Goal: Task Accomplishment & Management: Use online tool/utility

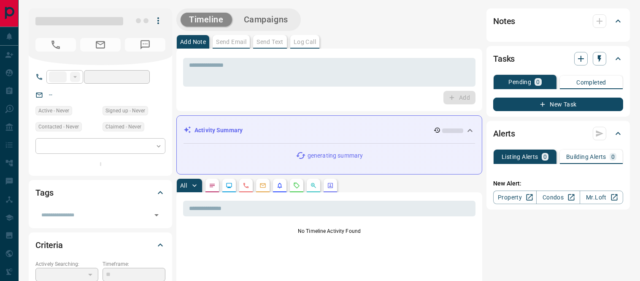
type input "**"
type input "**********"
type input "*"
type input "**********"
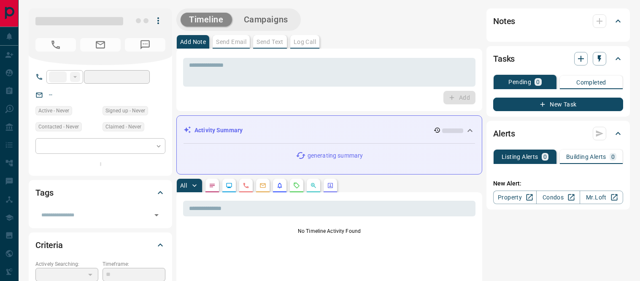
type input "*******"
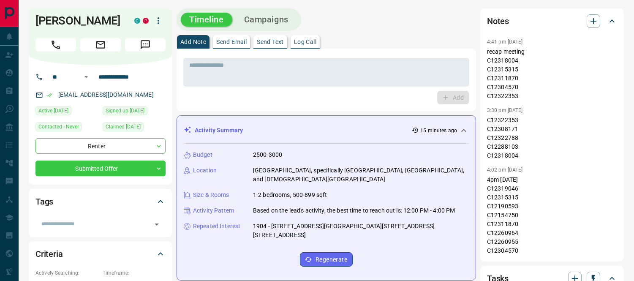
click at [284, 90] on div "* ​ Add" at bounding box center [326, 79] width 286 height 49
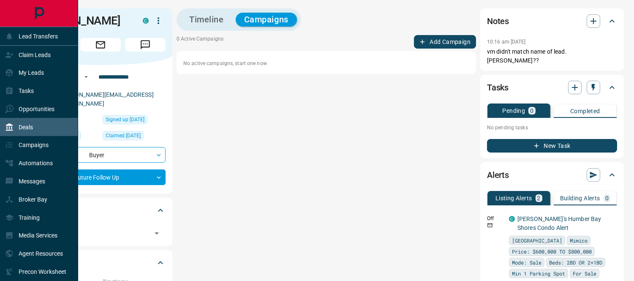
click at [26, 127] on p "Deals" at bounding box center [26, 127] width 14 height 7
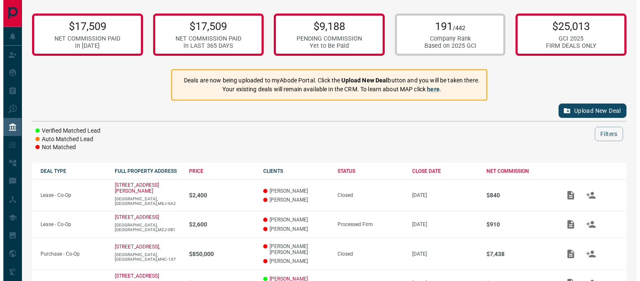
scroll to position [94, 0]
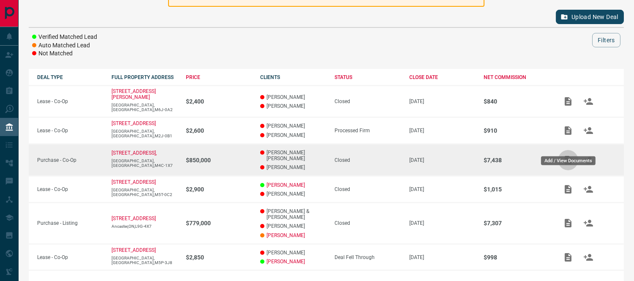
click at [568, 155] on icon "Add / View Documents" at bounding box center [568, 160] width 10 height 10
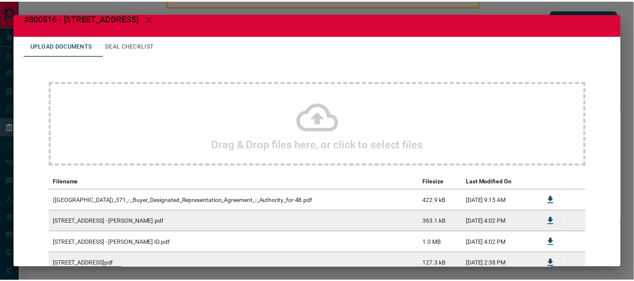
scroll to position [0, 0]
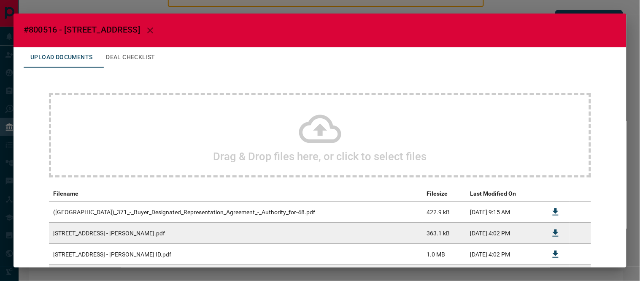
click at [155, 28] on icon "button" at bounding box center [150, 30] width 10 height 10
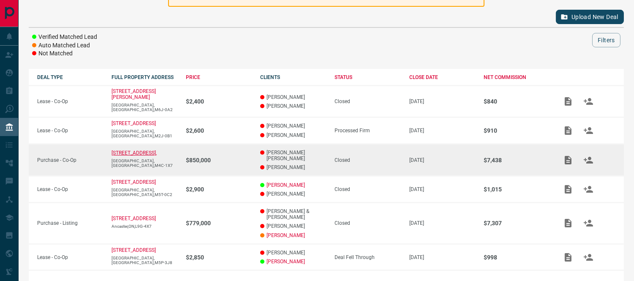
click at [120, 150] on p "[STREET_ADDRESS]," at bounding box center [133, 153] width 45 height 6
click at [118, 150] on p "[STREET_ADDRESS]," at bounding box center [133, 153] width 45 height 6
click at [64, 157] on p "Purchase - Co-Op" at bounding box center [70, 160] width 66 height 6
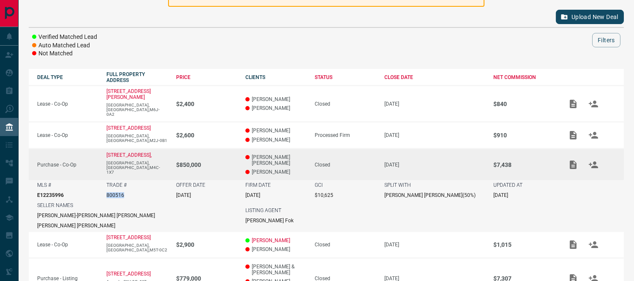
drag, startPoint x: 117, startPoint y: 176, endPoint x: 132, endPoint y: 175, distance: 14.8
click at [132, 180] on td "TRADE # 800516" at bounding box center [132, 190] width 69 height 20
copy p "800516"
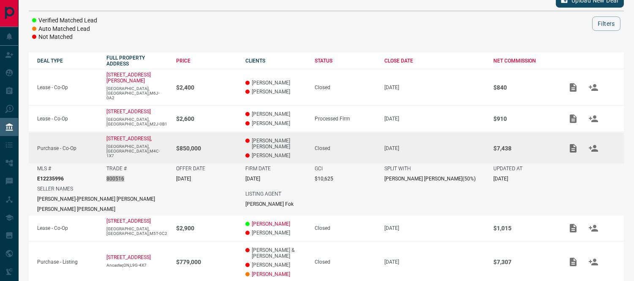
scroll to position [157, 0]
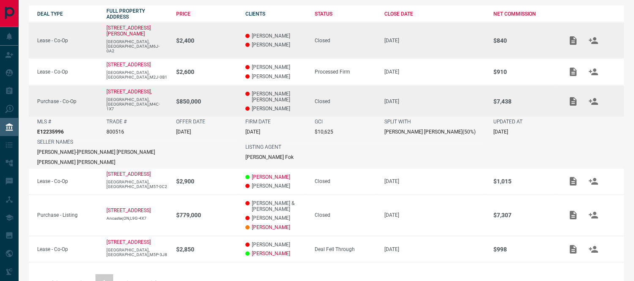
click at [606, 39] on td at bounding box center [588, 40] width 69 height 36
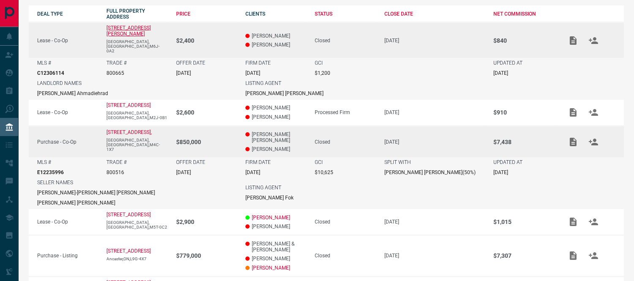
click at [121, 27] on p "[STREET_ADDRESS][PERSON_NAME]" at bounding box center [128, 31] width 44 height 12
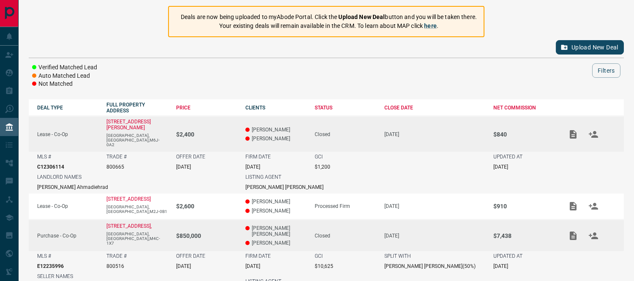
scroll to position [0, 0]
